Goal: Transaction & Acquisition: Book appointment/travel/reservation

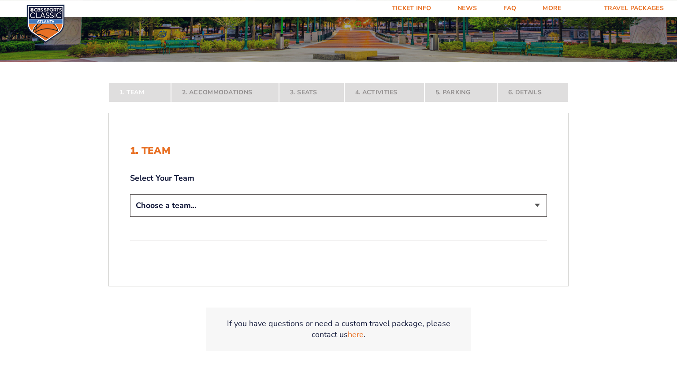
scroll to position [143, 0]
click at [130, 194] on select "Choose a team... [US_STATE] Wildcats [US_STATE] State Buckeyes [US_STATE] Tar H…" at bounding box center [338, 205] width 417 height 22
select select "12956"
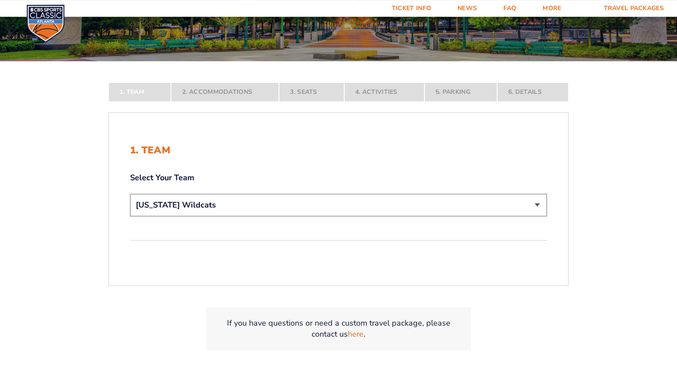
click option "[US_STATE] Wildcats" at bounding box center [0, 0] width 0 height 0
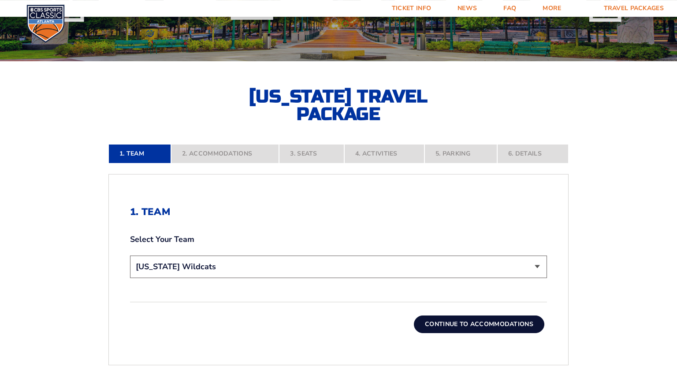
click at [486, 322] on button "Continue To Accommodations" at bounding box center [479, 324] width 130 height 18
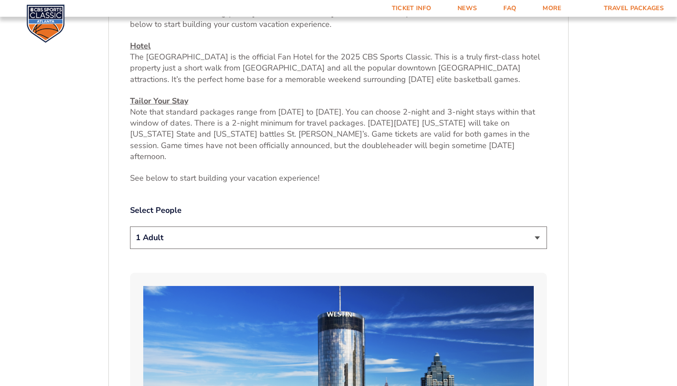
scroll to position [370, 0]
click at [130, 226] on select "1 Adult 2 Adults 3 Adults 4 Adults 2 Adults + 1 Child 2 Adults + 2 Children 2 A…" at bounding box center [338, 237] width 417 height 22
select select "2 Adults"
click option "2 Adults" at bounding box center [0, 0] width 0 height 0
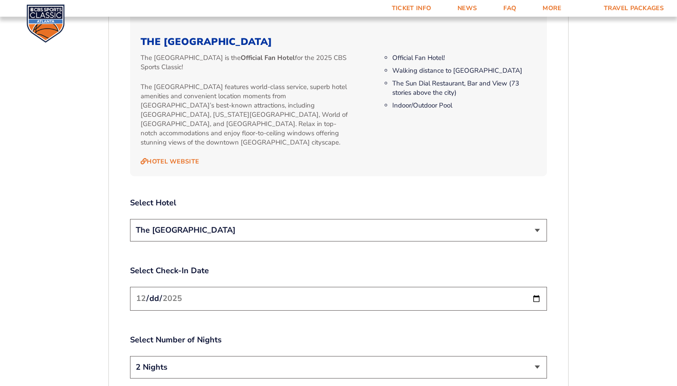
scroll to position [938, 0]
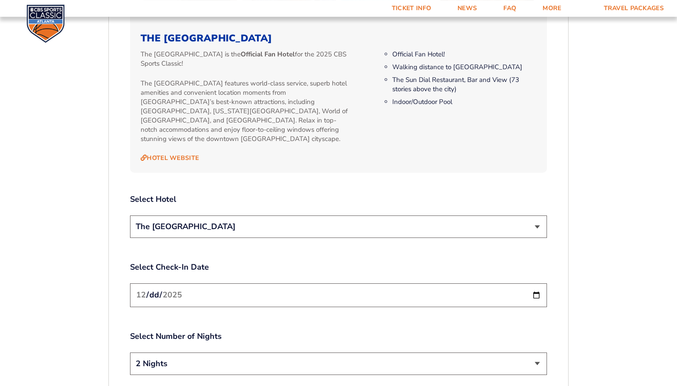
click at [130, 215] on select "The [GEOGRAPHIC_DATA]" at bounding box center [338, 226] width 417 height 22
click at [535, 215] on select "The [GEOGRAPHIC_DATA]" at bounding box center [338, 226] width 417 height 22
click at [536, 283] on input "[DATE]" at bounding box center [338, 294] width 417 height 23
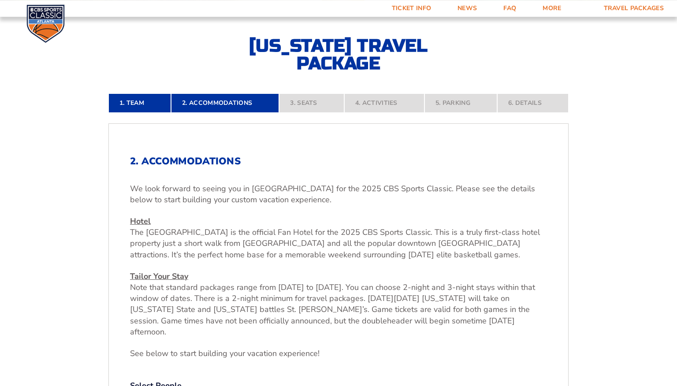
scroll to position [189, 0]
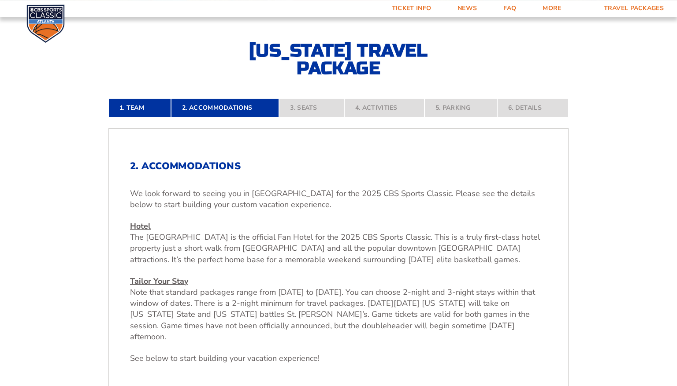
click at [536, 273] on div "We look forward to seeing you in [GEOGRAPHIC_DATA] for the 2025 CBS Sports Clas…" at bounding box center [338, 276] width 417 height 176
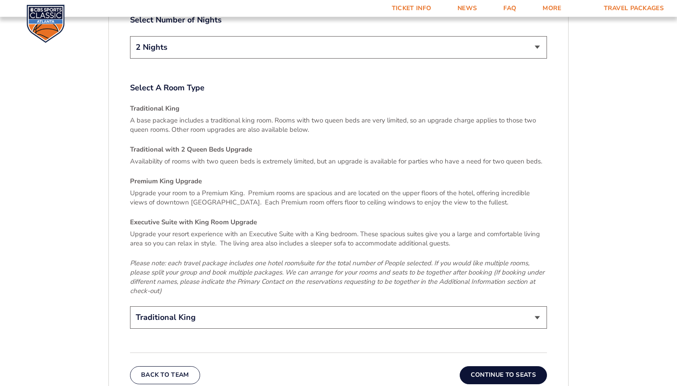
scroll to position [1254, 0]
click at [512, 367] on button "Continue To Seats" at bounding box center [502, 376] width 87 height 18
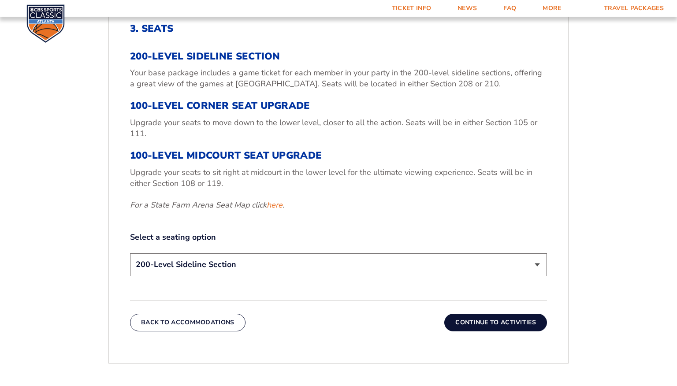
scroll to position [354, 0]
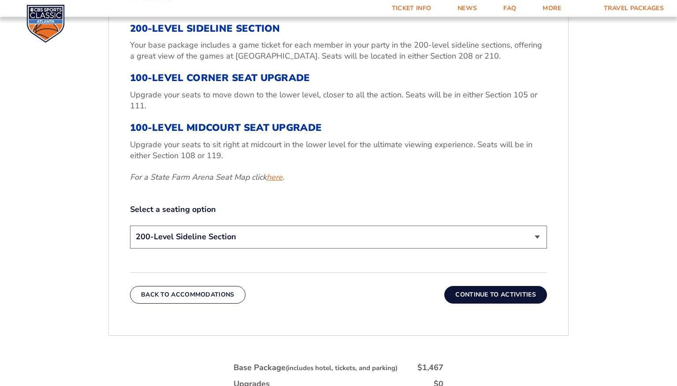
click at [278, 179] on link "here" at bounding box center [275, 177] width 16 height 11
click at [130, 226] on select "200-Level Sideline Section 100-Level Corner Seat Upgrade (+$120 per person) 100…" at bounding box center [338, 237] width 417 height 22
click at [539, 234] on select "200-Level Sideline Section 100-Level Corner Seat Upgrade (+$120 per person) 100…" at bounding box center [338, 237] width 417 height 22
click at [130, 226] on select "200-Level Sideline Section 100-Level Corner Seat Upgrade (+$120 per person) 100…" at bounding box center [338, 237] width 417 height 22
click at [539, 234] on select "200-Level Sideline Section 100-Level Corner Seat Upgrade (+$120 per person) 100…" at bounding box center [338, 237] width 417 height 22
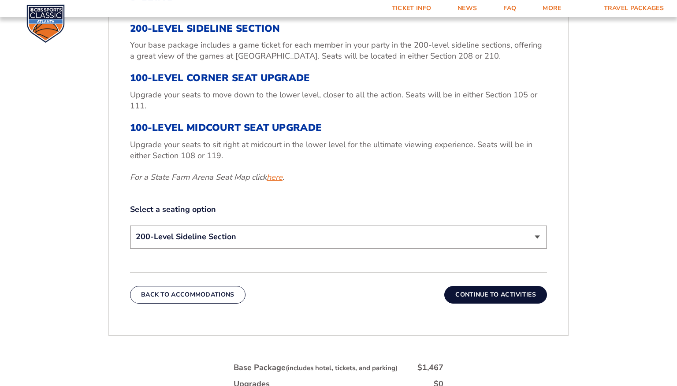
click at [277, 178] on link "here" at bounding box center [275, 177] width 16 height 11
click at [130, 226] on select "200-Level Sideline Section 100-Level Corner Seat Upgrade (+$120 per person) 100…" at bounding box center [338, 237] width 417 height 22
select select "100-Level Corner Seat Upgrade"
click option "100-Level Corner Seat Upgrade (+$120 per person)" at bounding box center [0, 0] width 0 height 0
click at [503, 298] on button "Continue To Activities" at bounding box center [495, 295] width 103 height 18
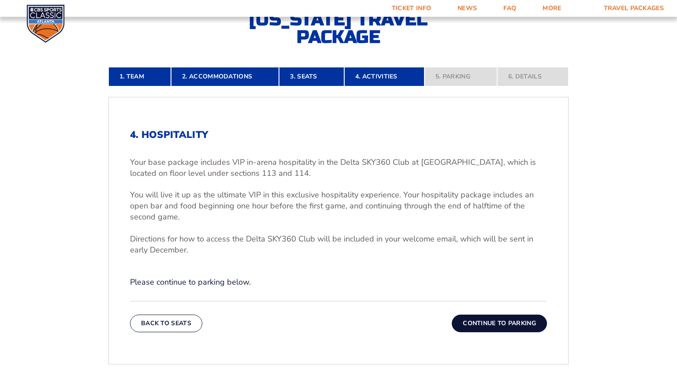
scroll to position [221, 0]
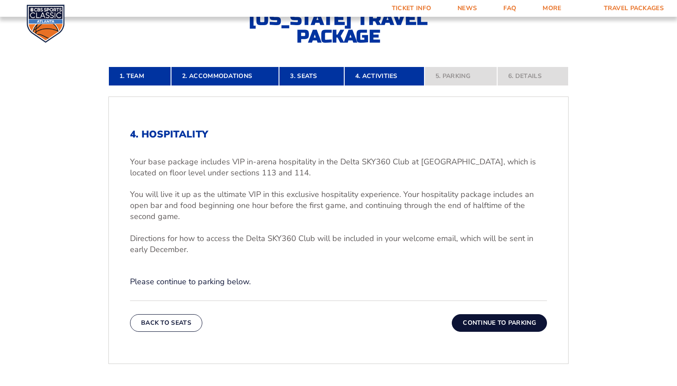
click at [501, 324] on button "Continue To Parking" at bounding box center [499, 323] width 95 height 18
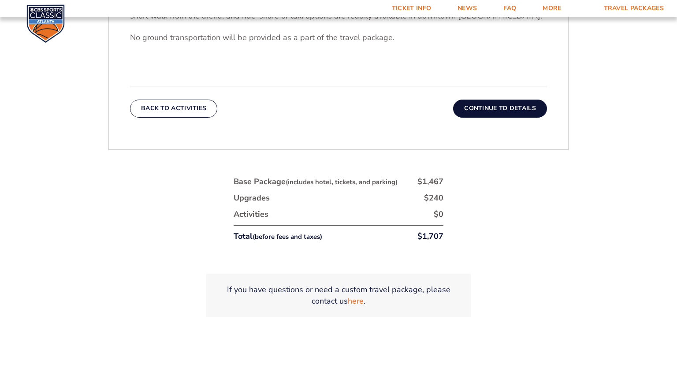
scroll to position [378, 0]
